Goal: Task Accomplishment & Management: Manage account settings

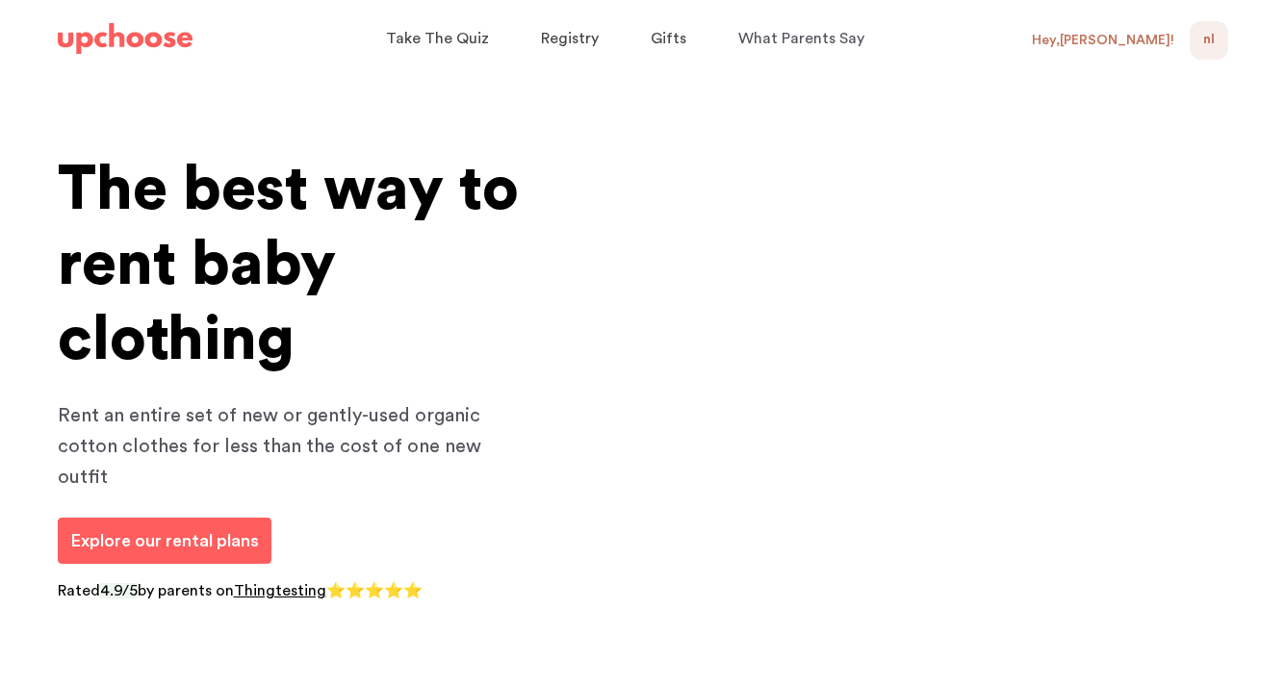
click at [1146, 41] on div "Hey, Natalie !" at bounding box center [1103, 40] width 142 height 17
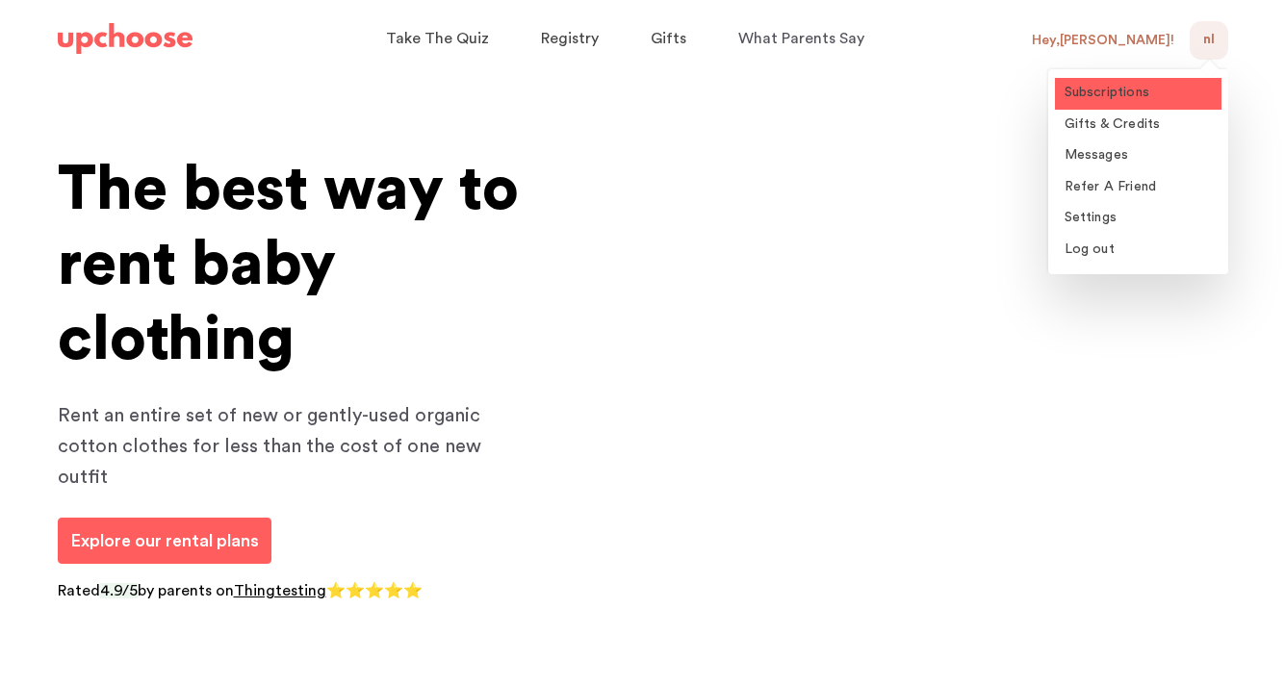
click at [1125, 88] on span "Subscriptions" at bounding box center [1107, 92] width 86 height 13
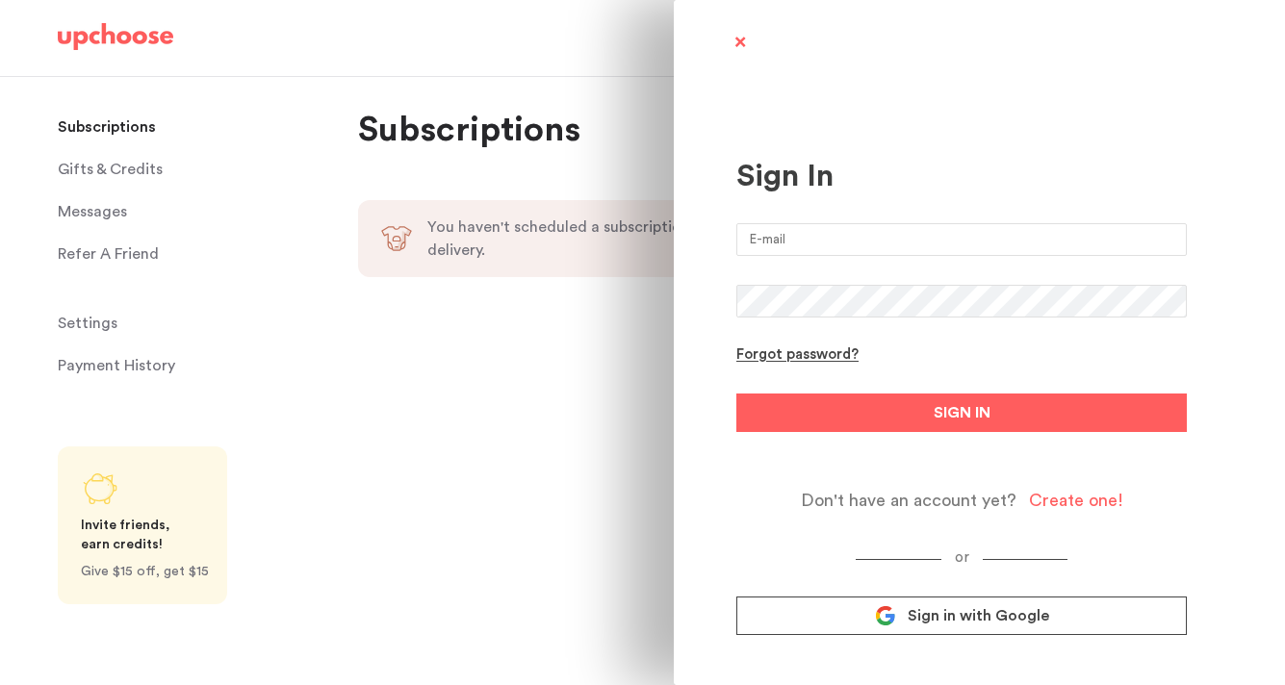
type input "natalie.r.lynd@gmail.com"
click at [735, 39] on span at bounding box center [740, 44] width 24 height 24
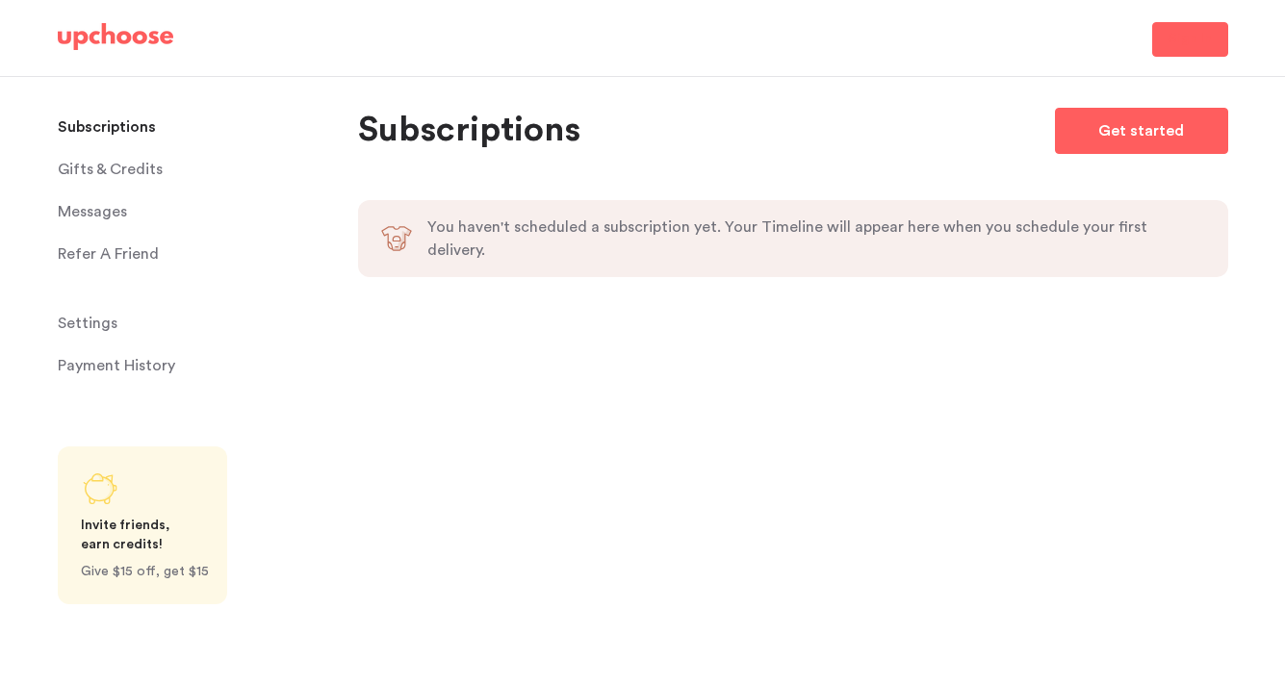
click at [96, 320] on span "Settings" at bounding box center [88, 323] width 60 height 38
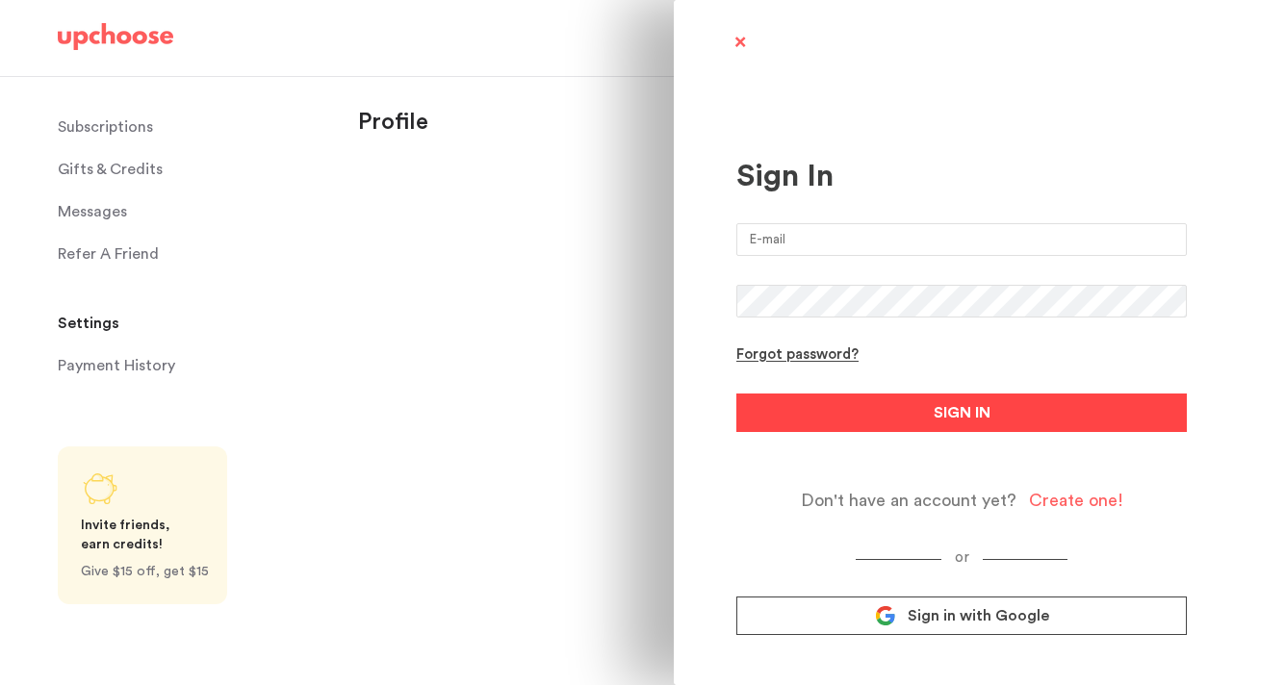
type input "natalie.r.lynd@gmail.com"
click at [776, 413] on button "SIGN IN" at bounding box center [961, 413] width 450 height 38
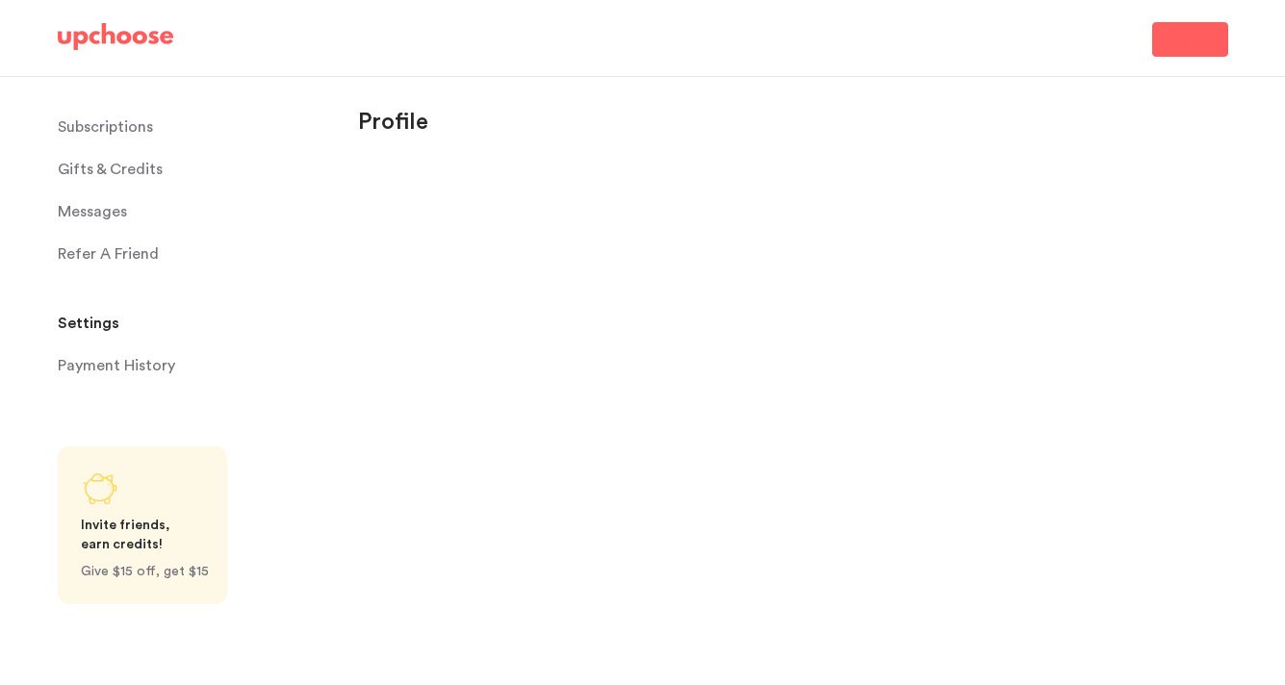
select select "NH"
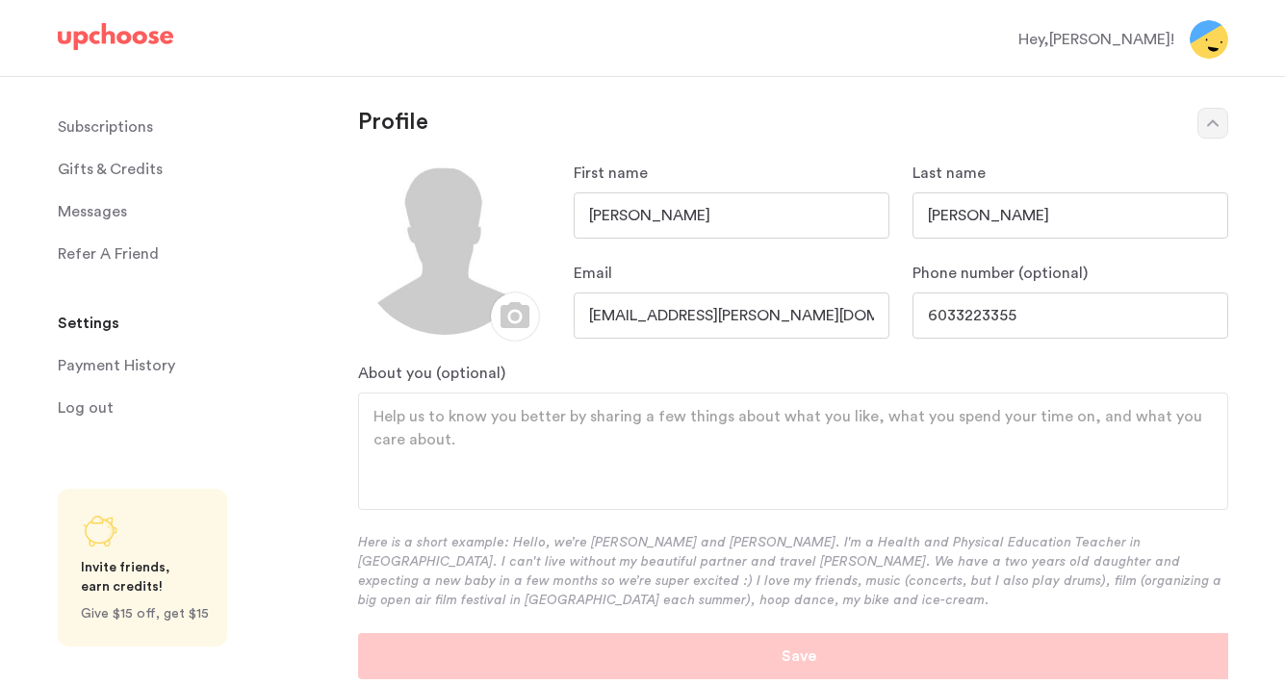
click at [1205, 39] on img at bounding box center [1209, 39] width 38 height 38
click at [1149, 38] on div "Hey, Natalie !" at bounding box center [1096, 39] width 156 height 23
click at [119, 136] on p "Subscriptions" at bounding box center [105, 127] width 95 height 38
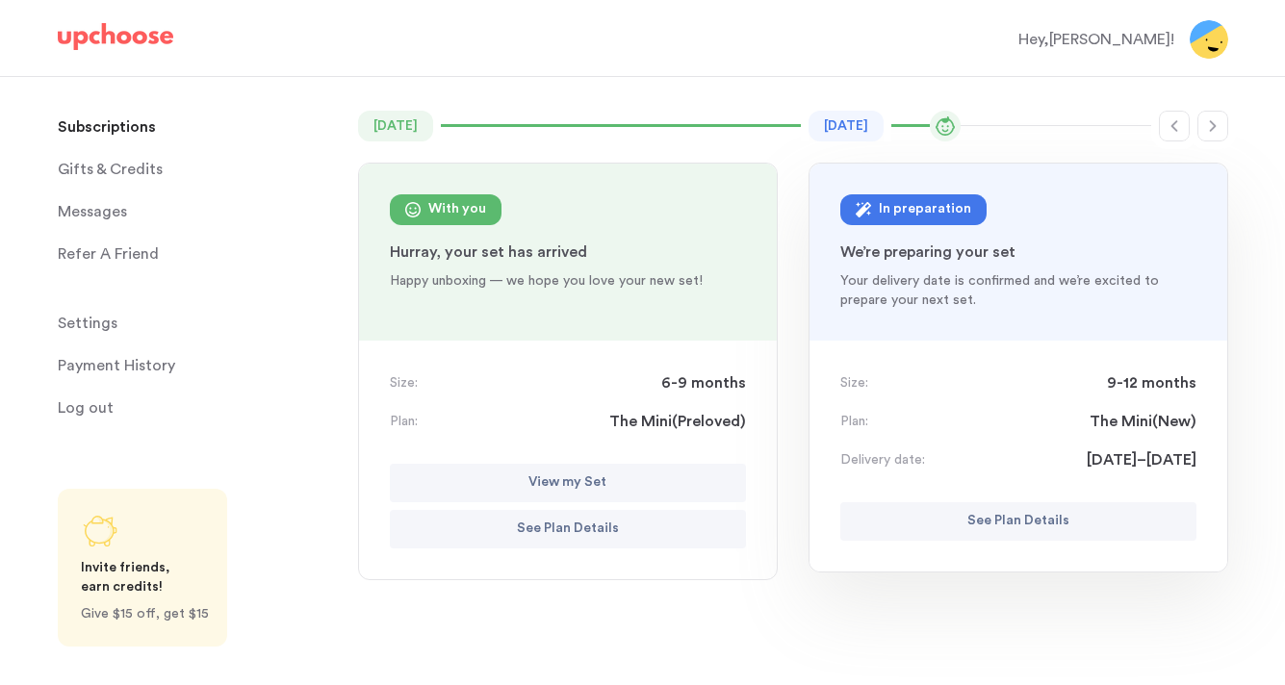
scroll to position [142, 0]
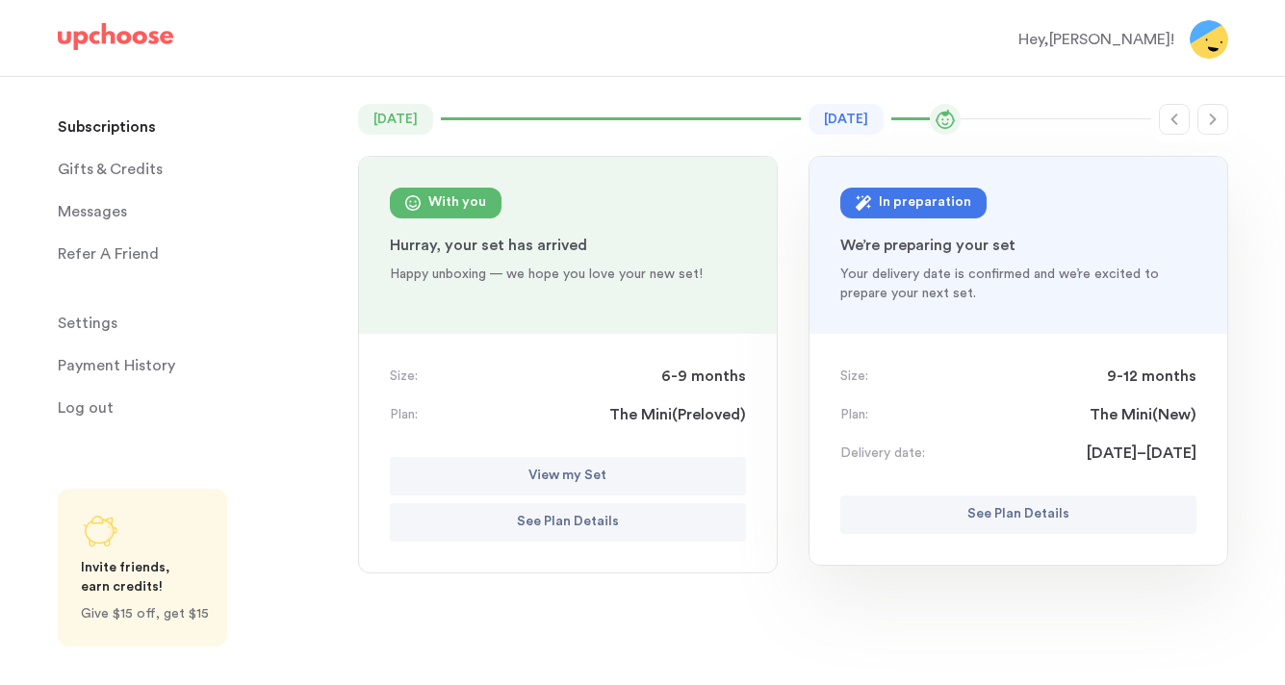
click at [1007, 518] on p "See Plan Details" at bounding box center [1018, 514] width 102 height 23
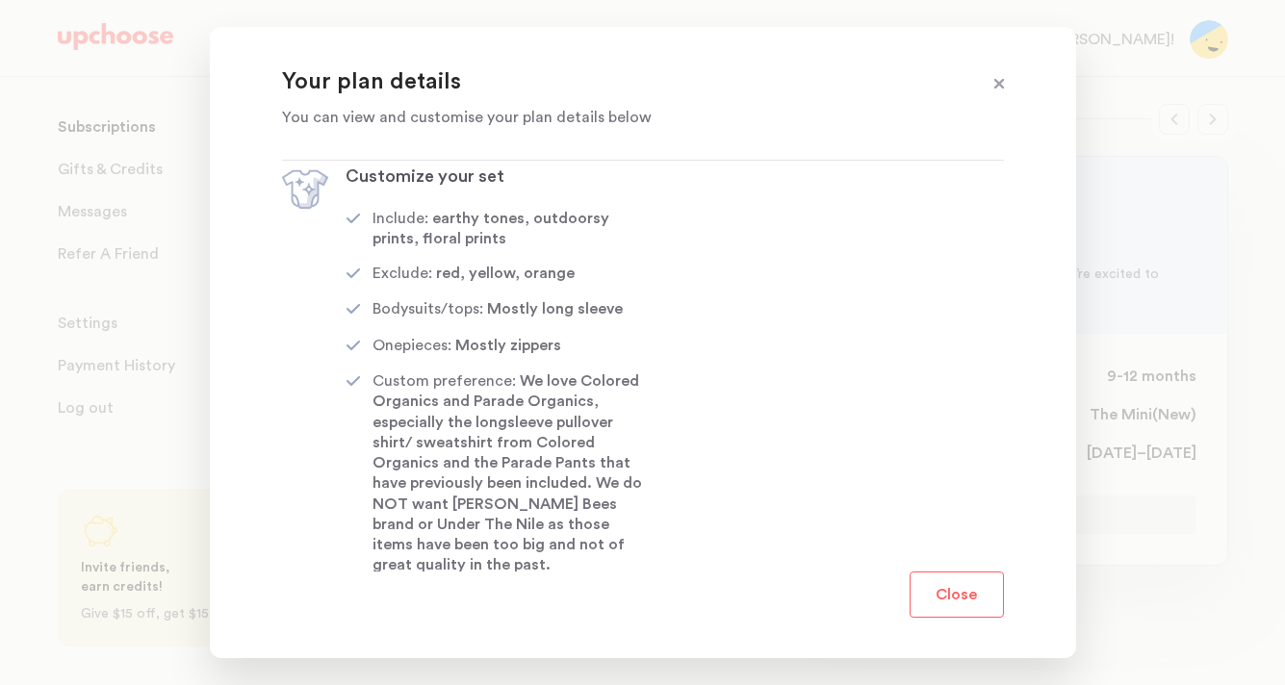
scroll to position [294, 0]
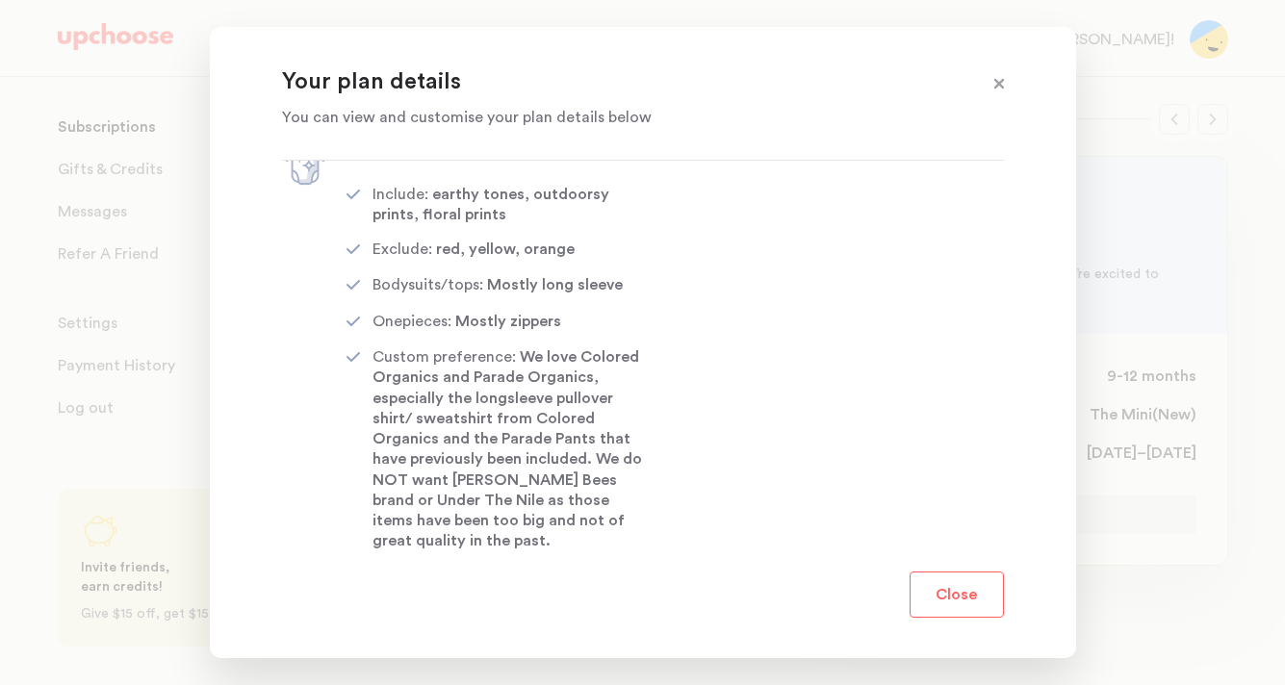
click at [936, 590] on button "Close" at bounding box center [957, 595] width 94 height 46
